Goal: Information Seeking & Learning: Learn about a topic

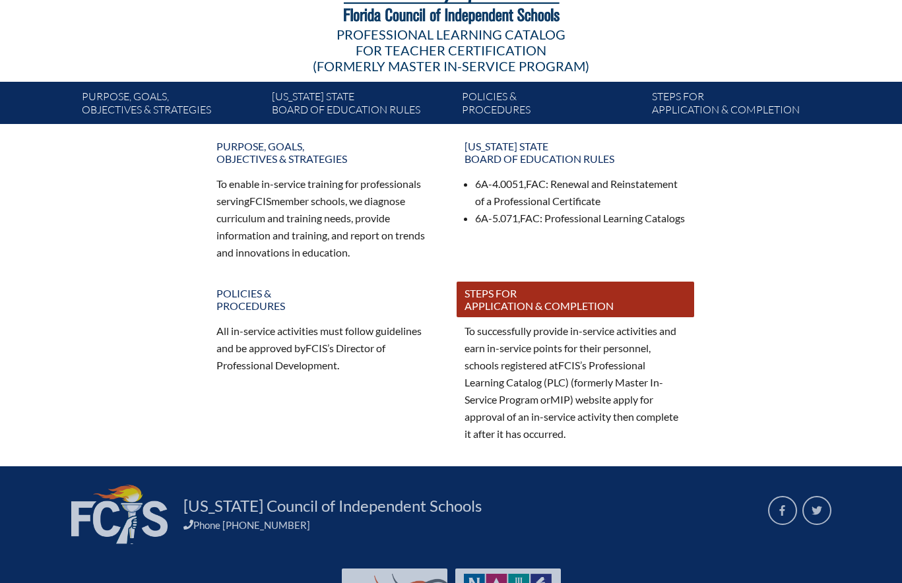
scroll to position [176, 0]
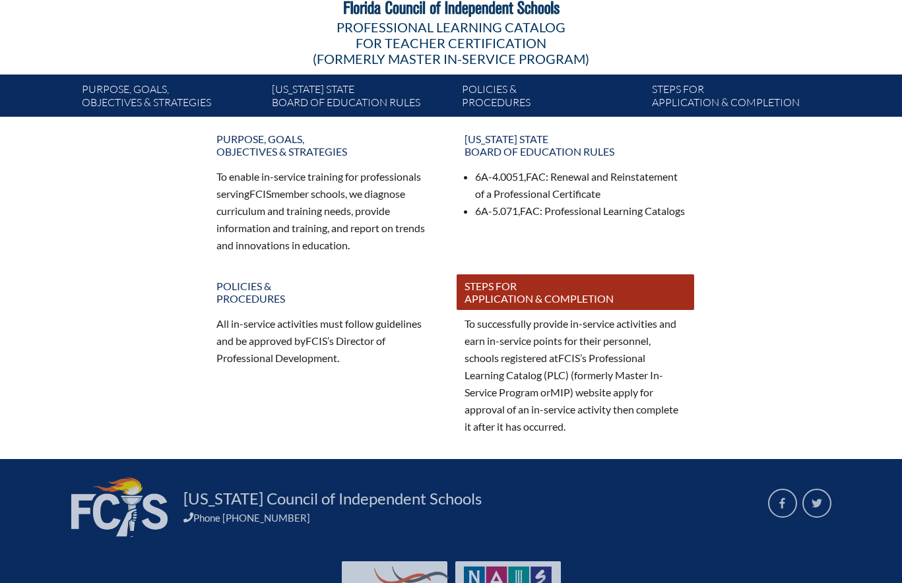
click at [494, 296] on link "Steps for application & completion" at bounding box center [576, 293] width 238 height 36
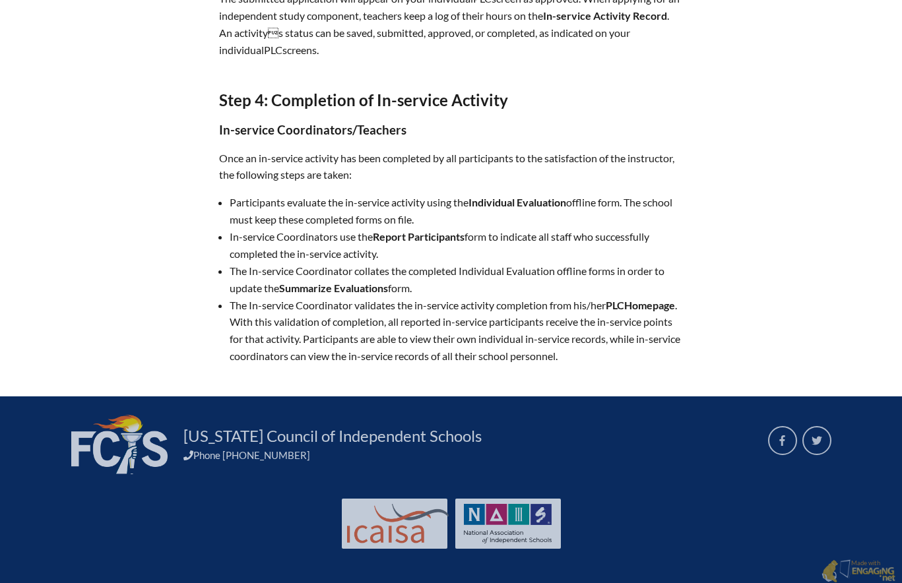
scroll to position [1142, 0]
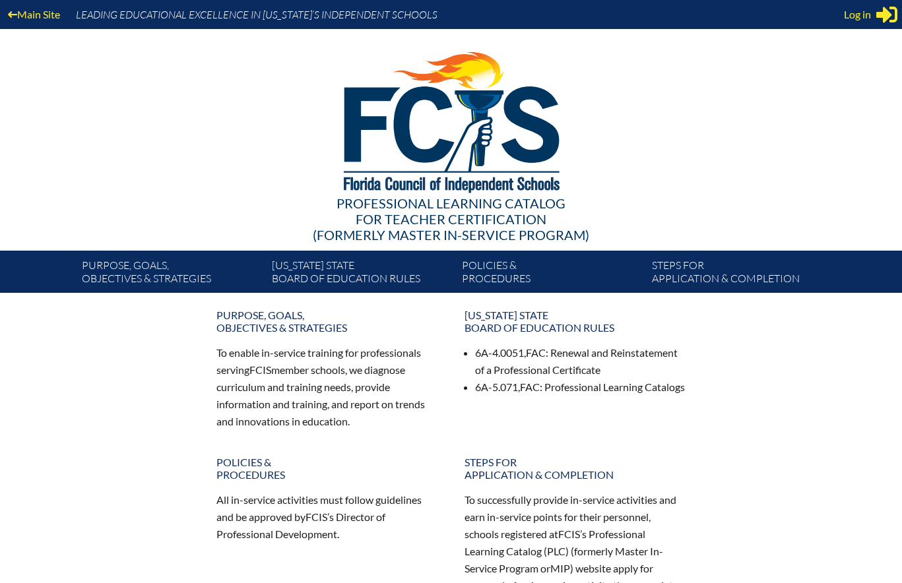
scroll to position [176, 0]
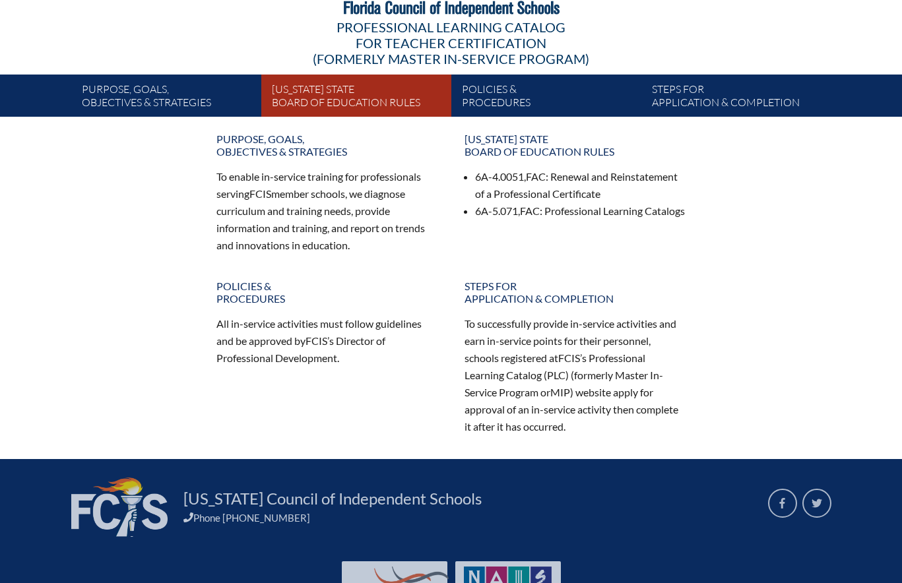
click at [364, 96] on link "[US_STATE] State Board of Education rules" at bounding box center [362, 98] width 190 height 37
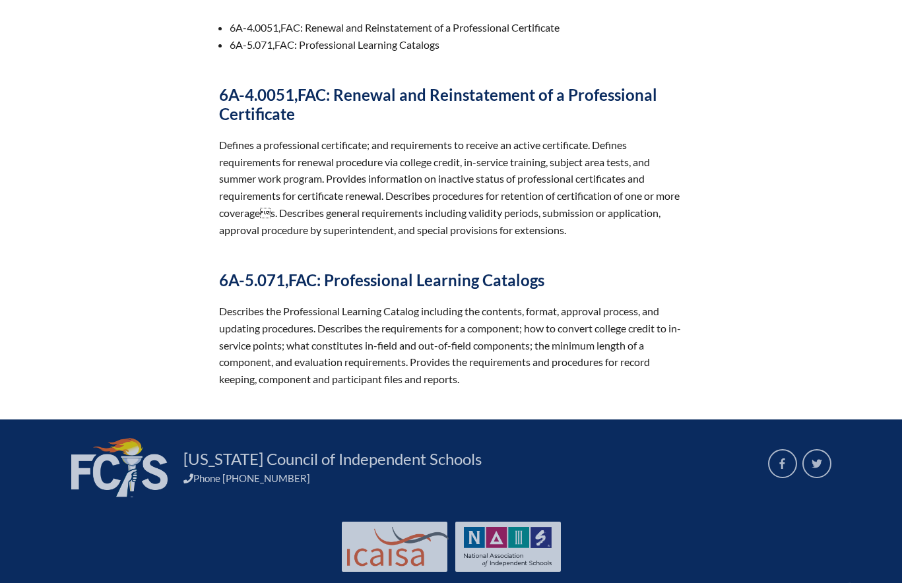
scroll to position [418, 0]
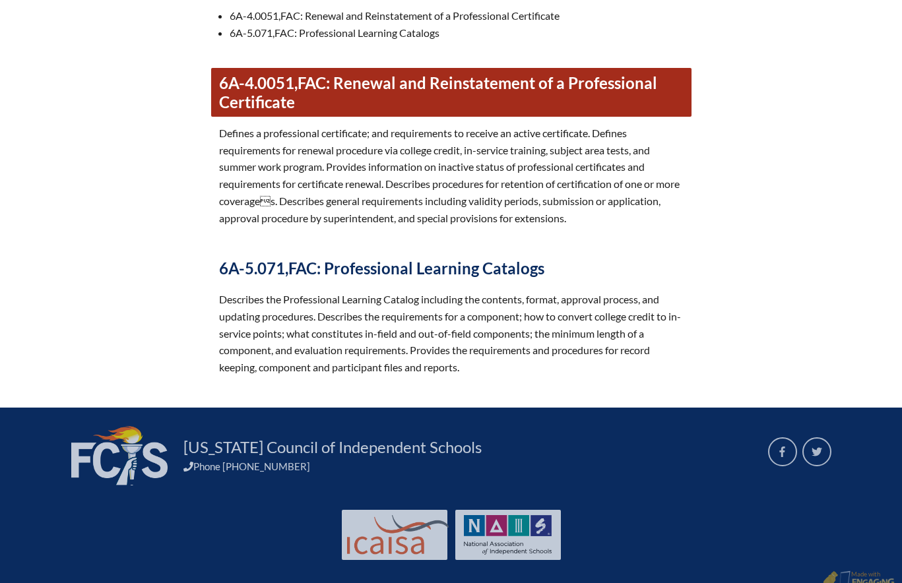
click at [381, 97] on link "6A-4.0051, FAC : Renewal and Reinstatement of a Professional Certificate" at bounding box center [451, 92] width 480 height 49
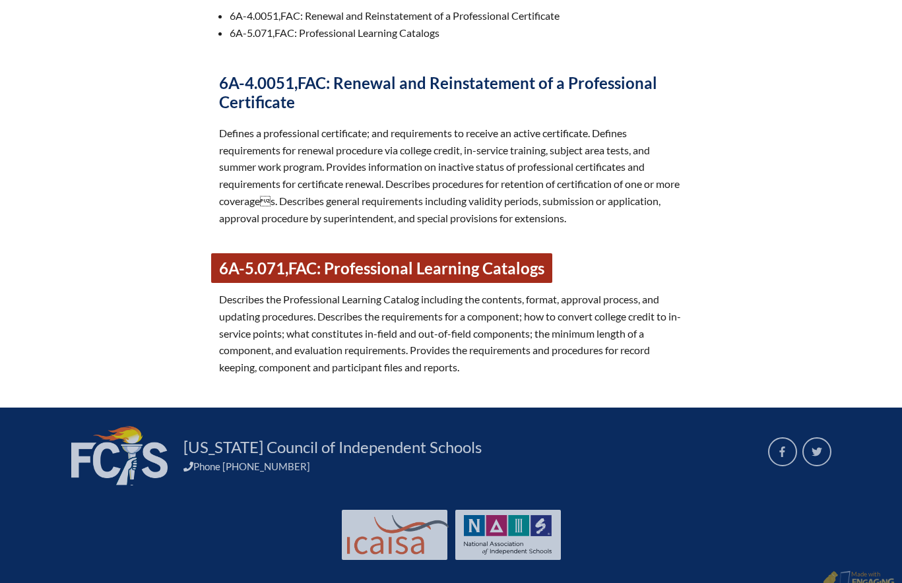
click at [472, 271] on link "6A-5.071, FAC : Professional Learning Catalogs" at bounding box center [381, 268] width 341 height 30
